Goal: Transaction & Acquisition: Purchase product/service

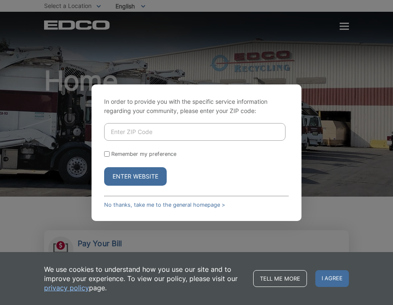
click at [134, 129] on input "Enter ZIP Code" at bounding box center [194, 132] width 181 height 18
type input "92028"
click at [122, 177] on button "Enter Website" at bounding box center [135, 176] width 63 height 18
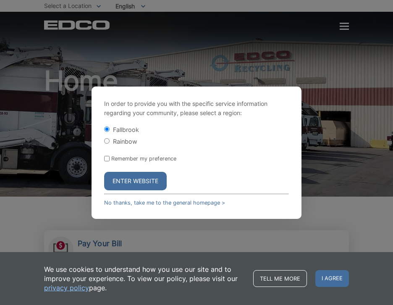
click at [107, 160] on input "Remember my preference" at bounding box center [106, 158] width 5 height 5
checkbox input "true"
click at [120, 178] on button "Enter Website" at bounding box center [135, 181] width 63 height 18
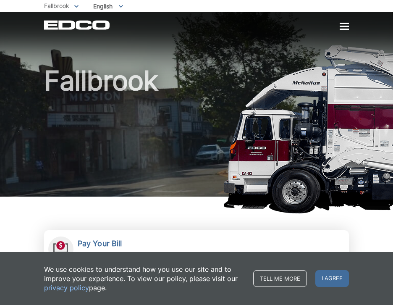
scroll to position [49, 0]
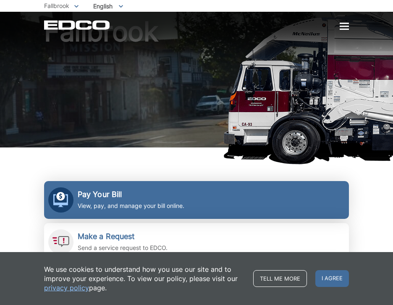
click at [123, 200] on div "Pay Your Bill View, pay, and manage your bill online." at bounding box center [131, 200] width 107 height 21
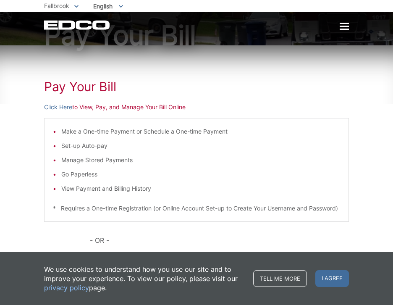
scroll to position [160, 0]
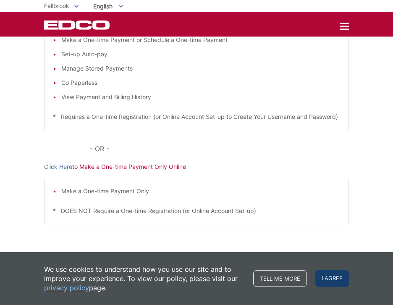
click at [335, 280] on span "I agree" at bounding box center [332, 278] width 34 height 17
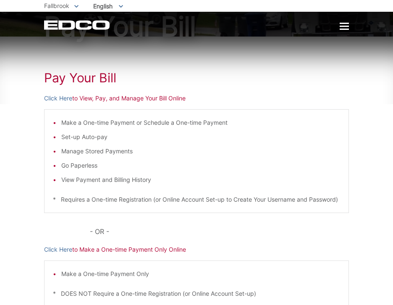
scroll to position [68, 0]
click at [49, 97] on link "Click Here" at bounding box center [58, 98] width 28 height 9
